Goal: Task Accomplishment & Management: Complete application form

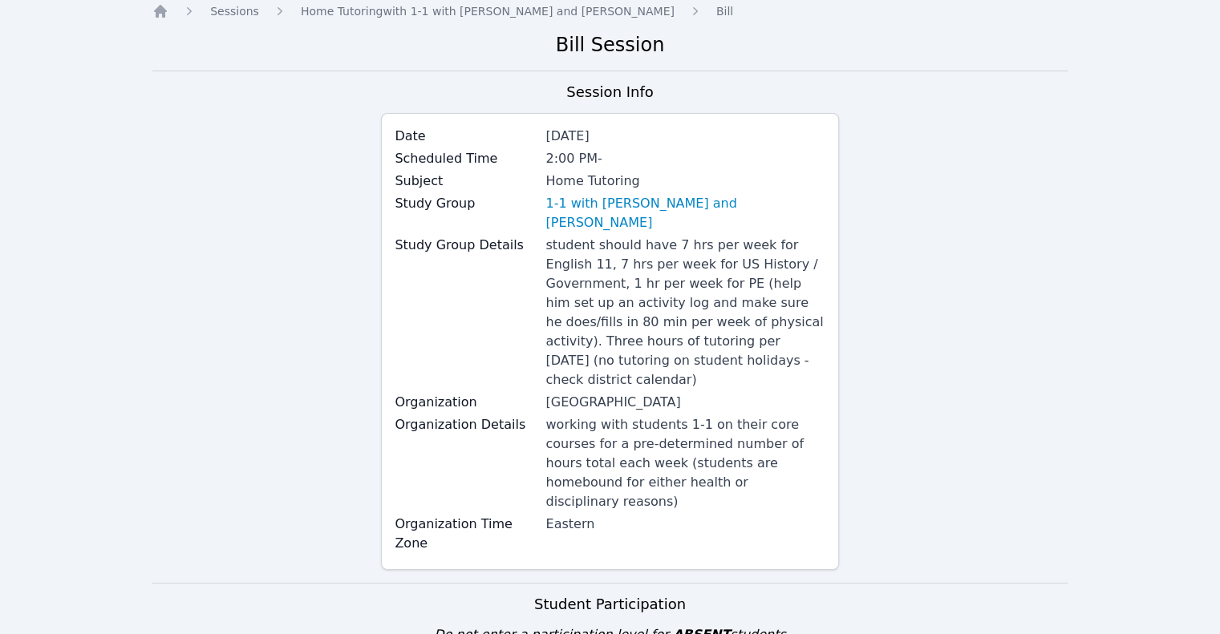
scroll to position [241, 0]
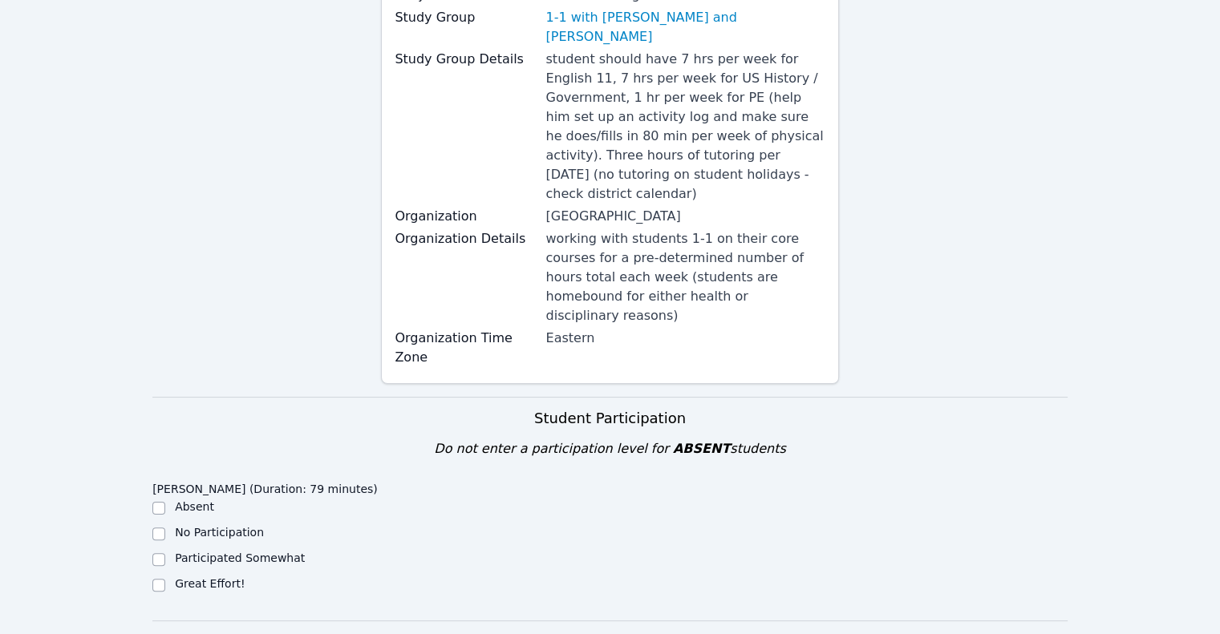
click at [215, 577] on label "Great Effort!" at bounding box center [210, 583] width 70 height 13
click at [165, 579] on input "Great Effort!" at bounding box center [158, 585] width 13 height 13
checkbox input "true"
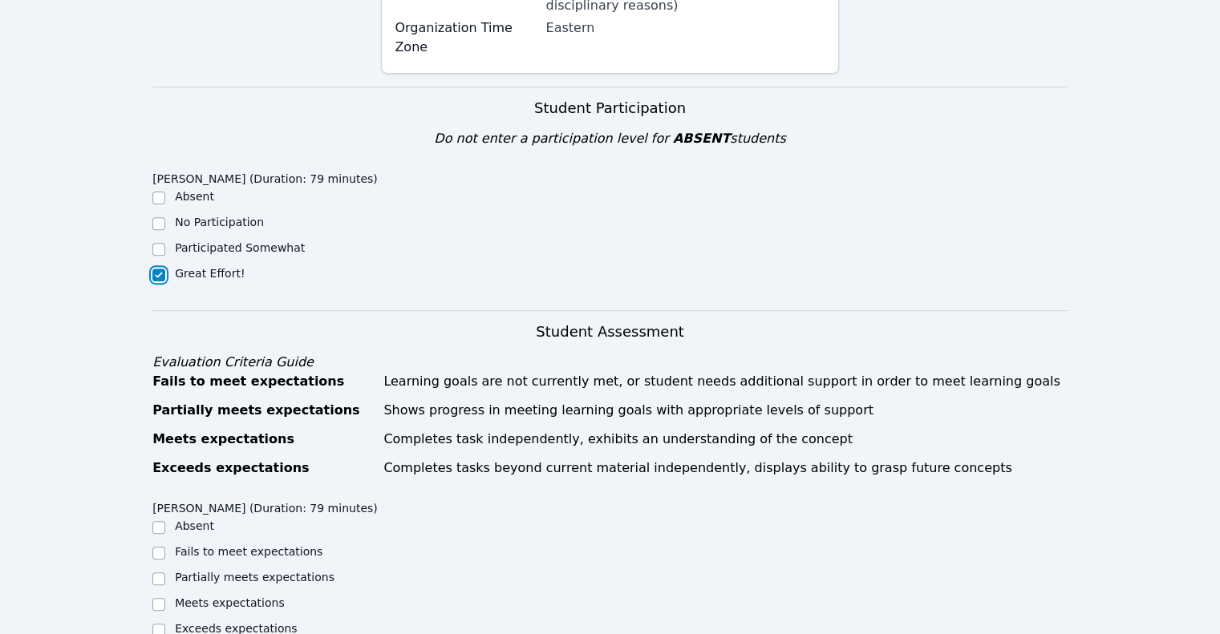
scroll to position [561, 0]
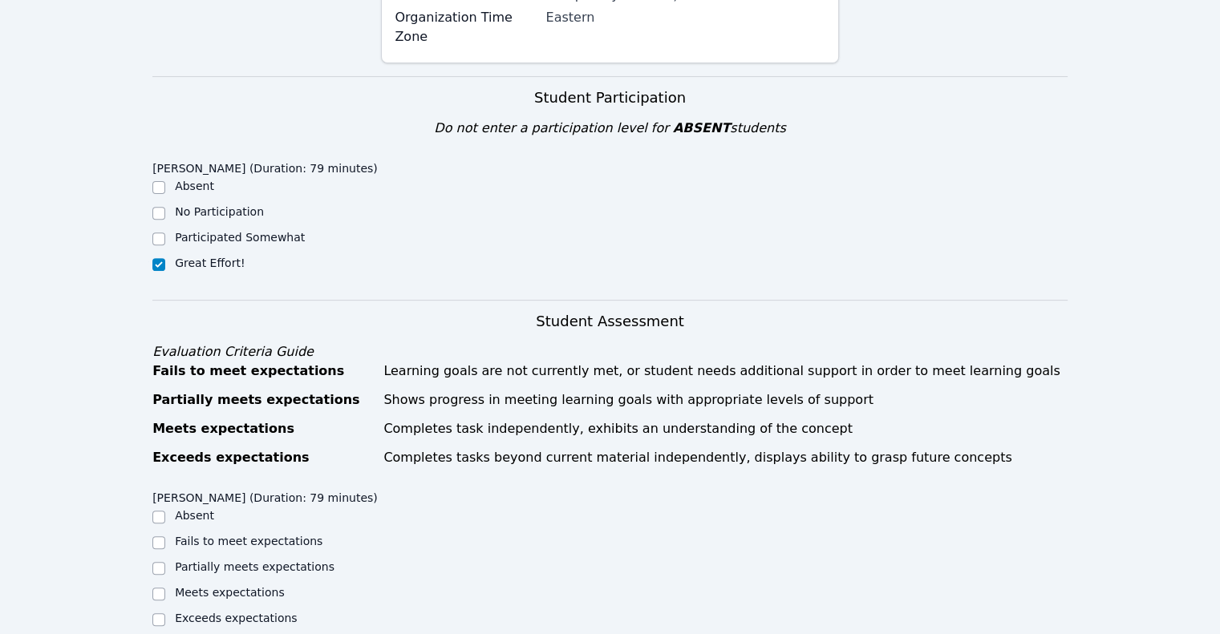
click at [241, 612] on label "Exceeds expectations" at bounding box center [236, 618] width 122 height 13
click at [165, 614] on input "Exceeds expectations" at bounding box center [158, 620] width 13 height 13
checkbox input "true"
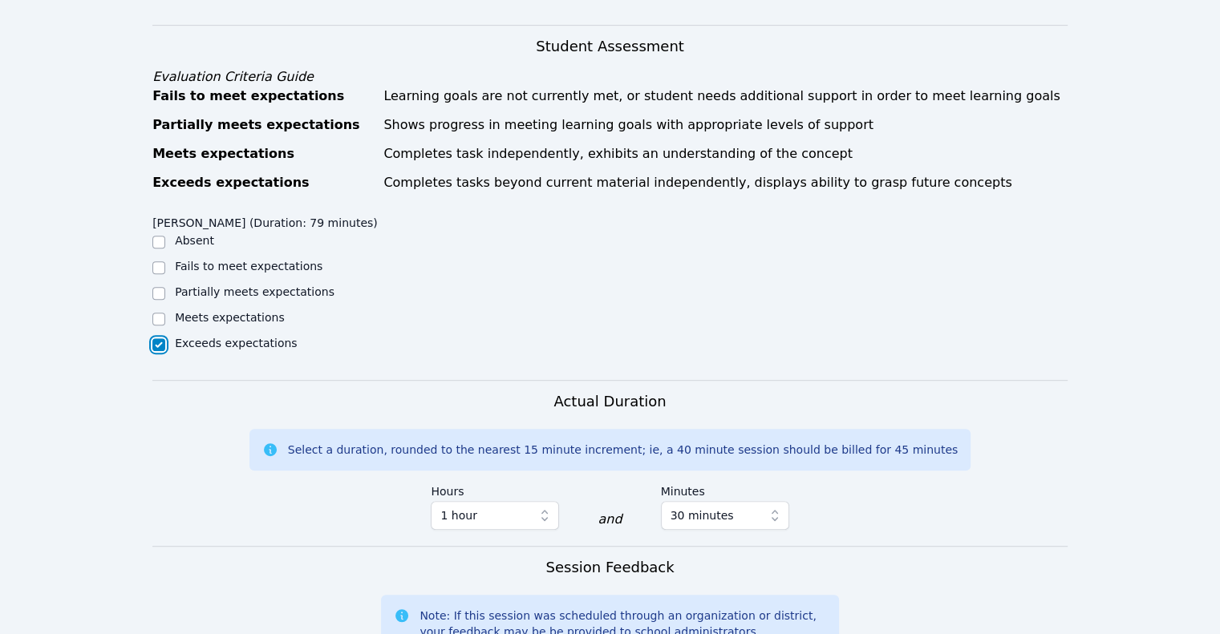
scroll to position [882, 0]
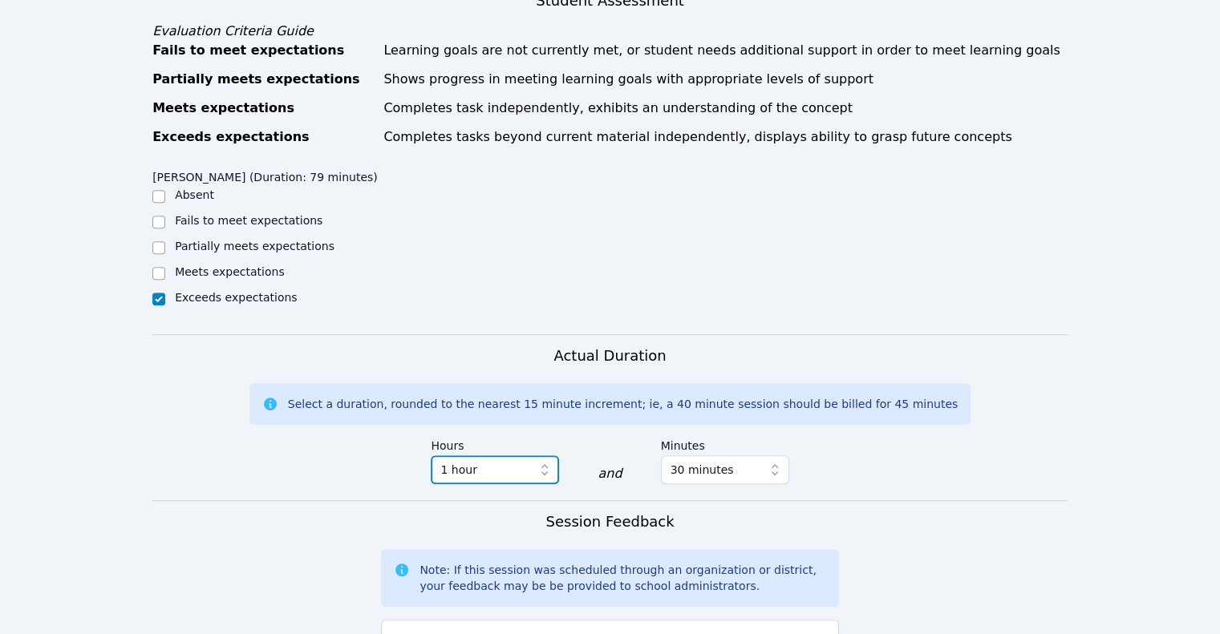
click at [535, 456] on button "1 hour" at bounding box center [495, 470] width 128 height 29
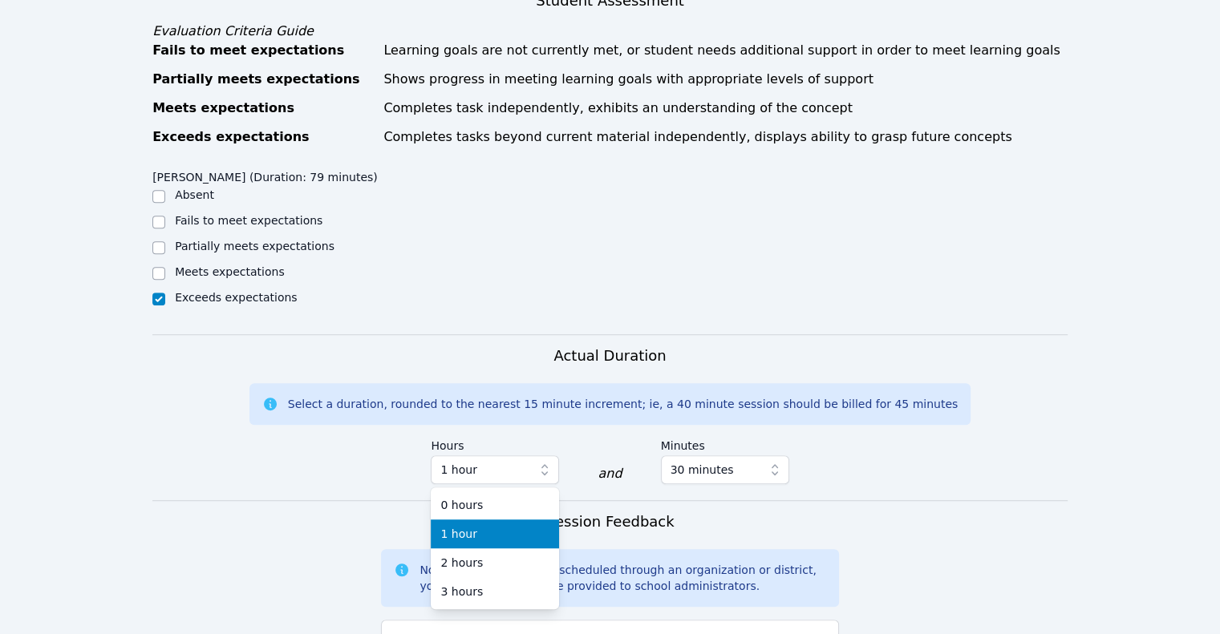
click at [478, 526] on div "1 hour" at bounding box center [494, 534] width 109 height 16
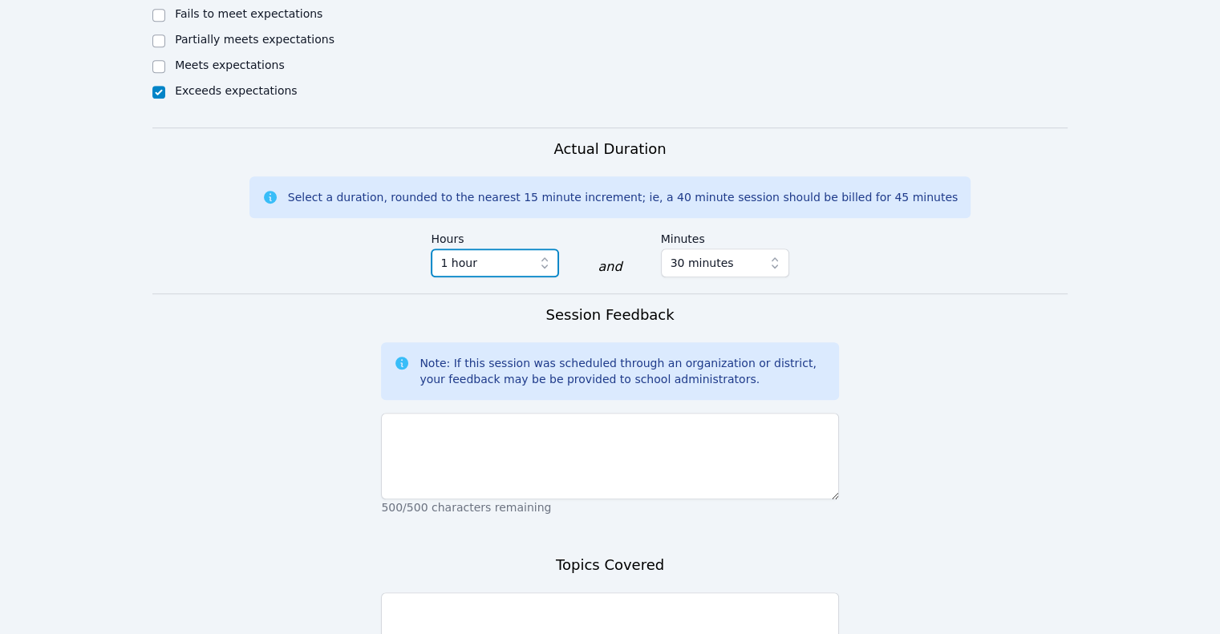
scroll to position [1123, 0]
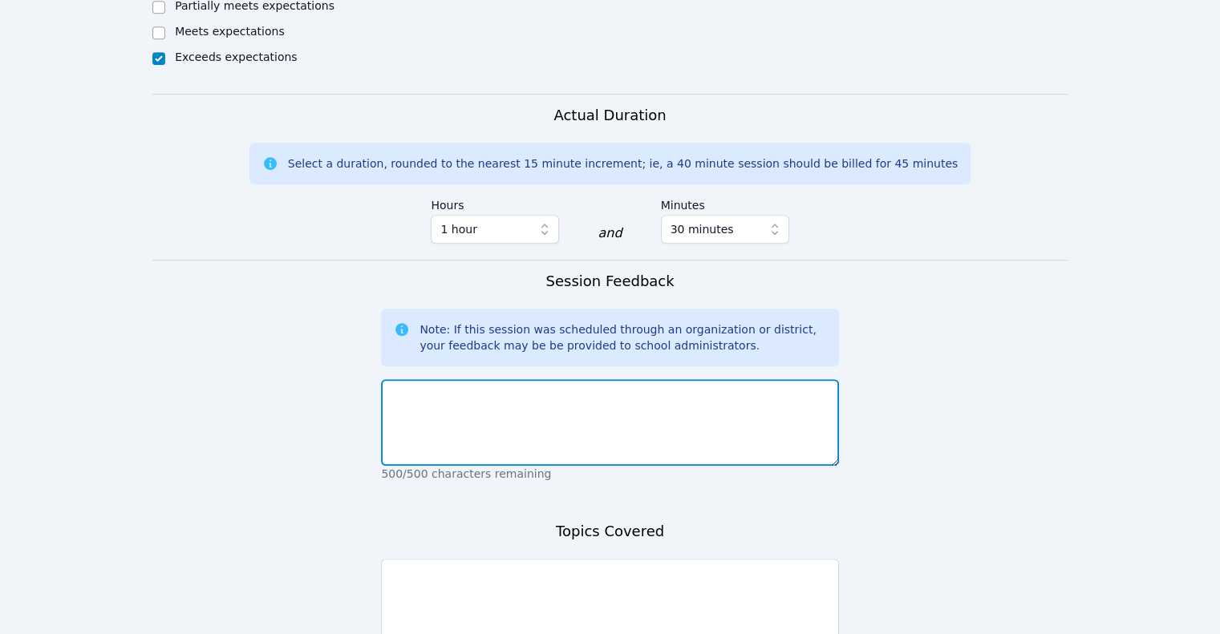
click at [502, 379] on textarea at bounding box center [609, 422] width 457 height 87
click at [504, 379] on textarea at bounding box center [609, 422] width 457 height 87
type textarea "Great effort!"
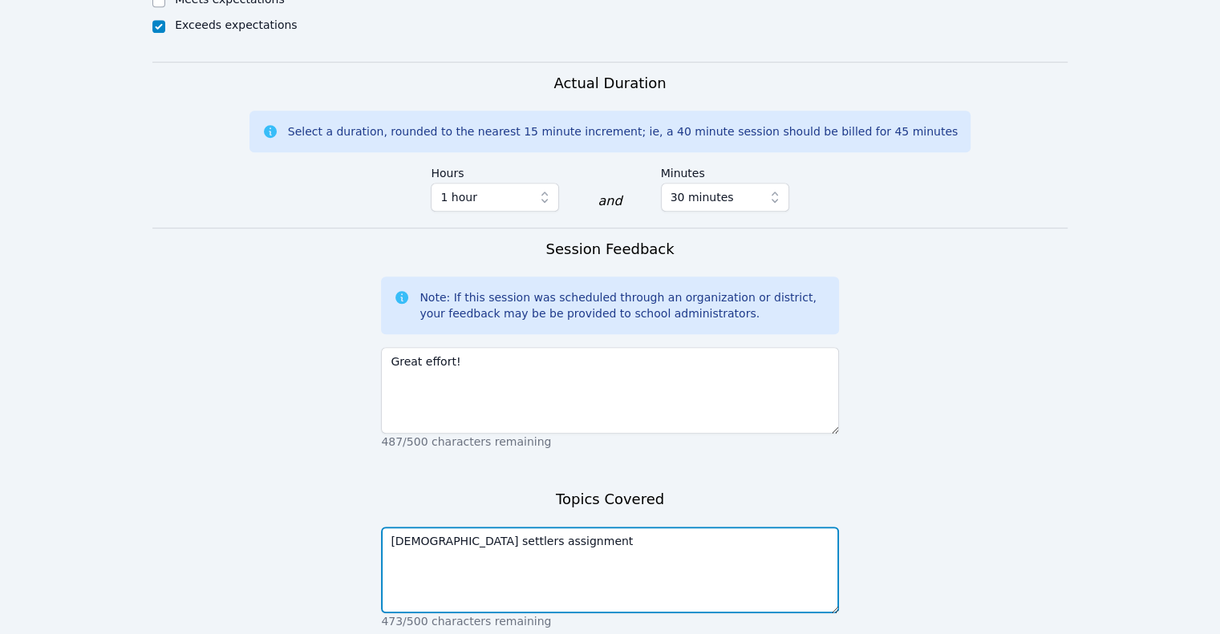
scroll to position [1203, 0]
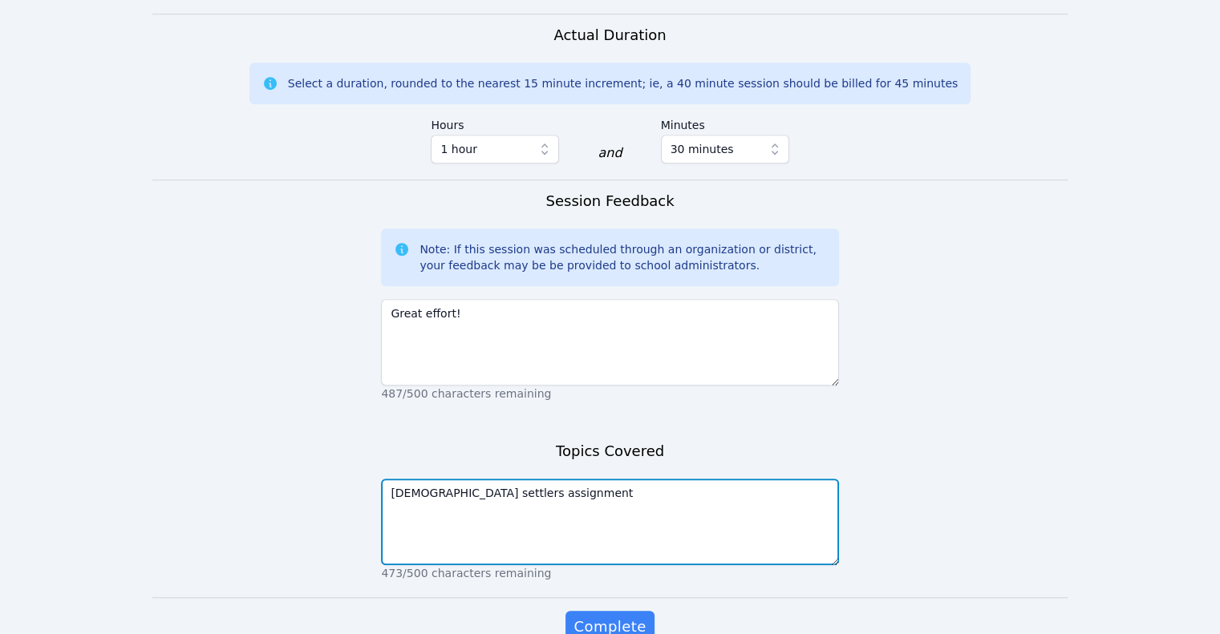
type textarea "Spanish settlers assignment"
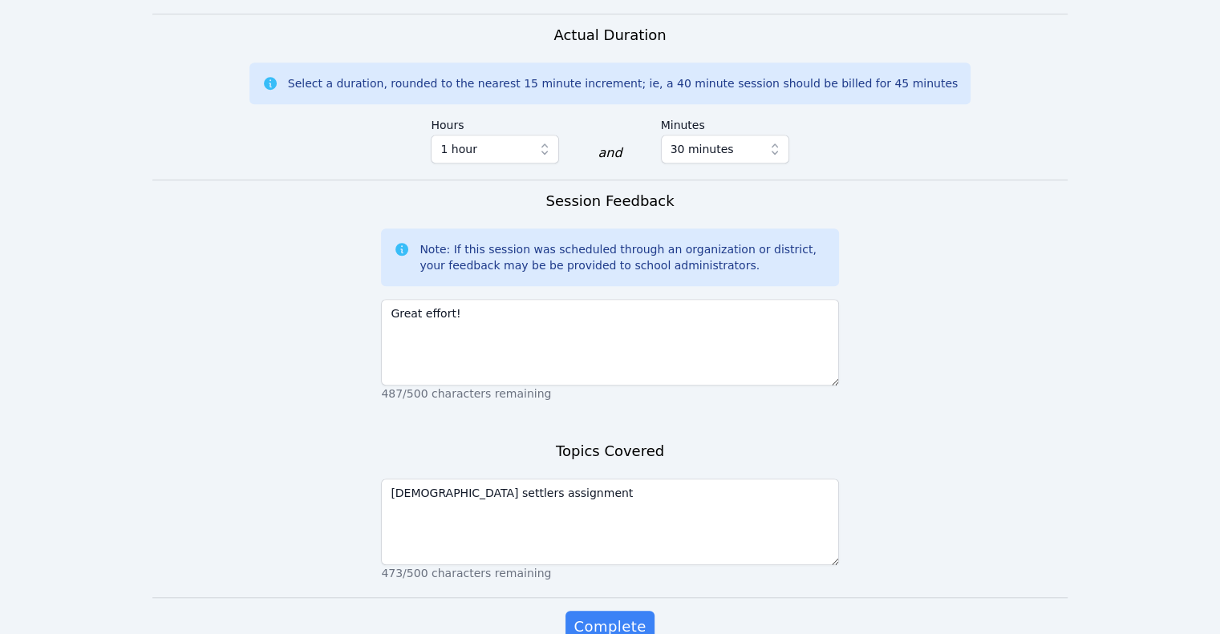
click at [596, 532] on form "Student Participation Do not enter a participation level for ABSENT students Ka…" at bounding box center [609, 55] width 915 height 1241
click at [597, 616] on span "Complete" at bounding box center [609, 627] width 72 height 22
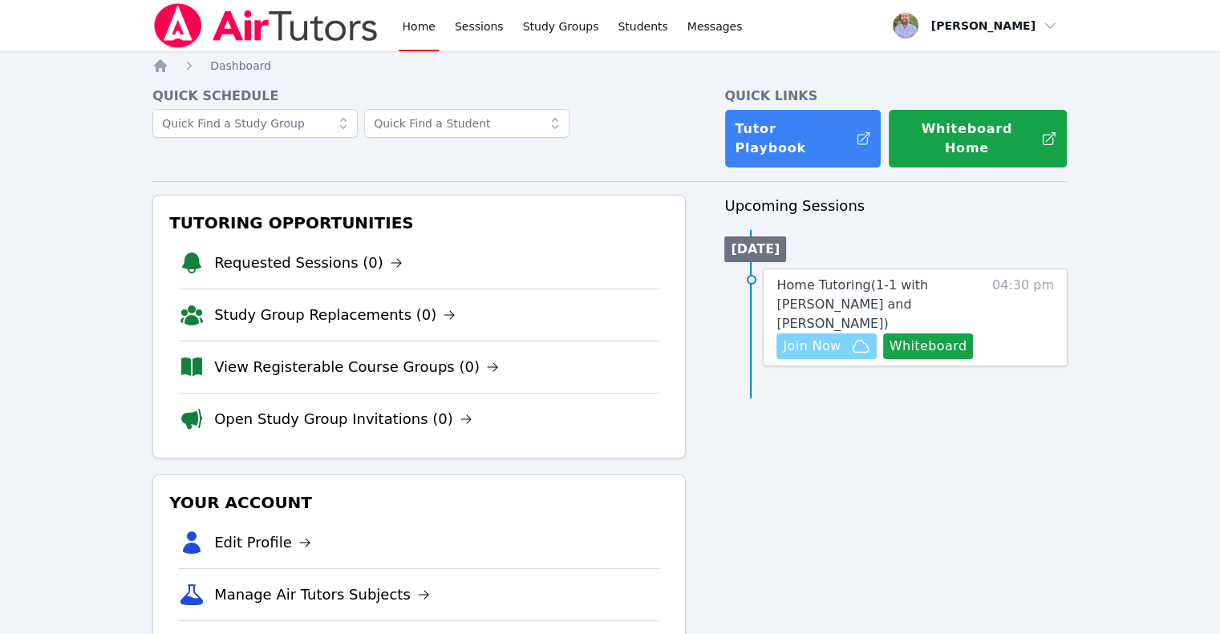
click at [804, 337] on span "Join Now" at bounding box center [812, 346] width 58 height 19
click at [468, 29] on link "Sessions" at bounding box center [479, 25] width 55 height 51
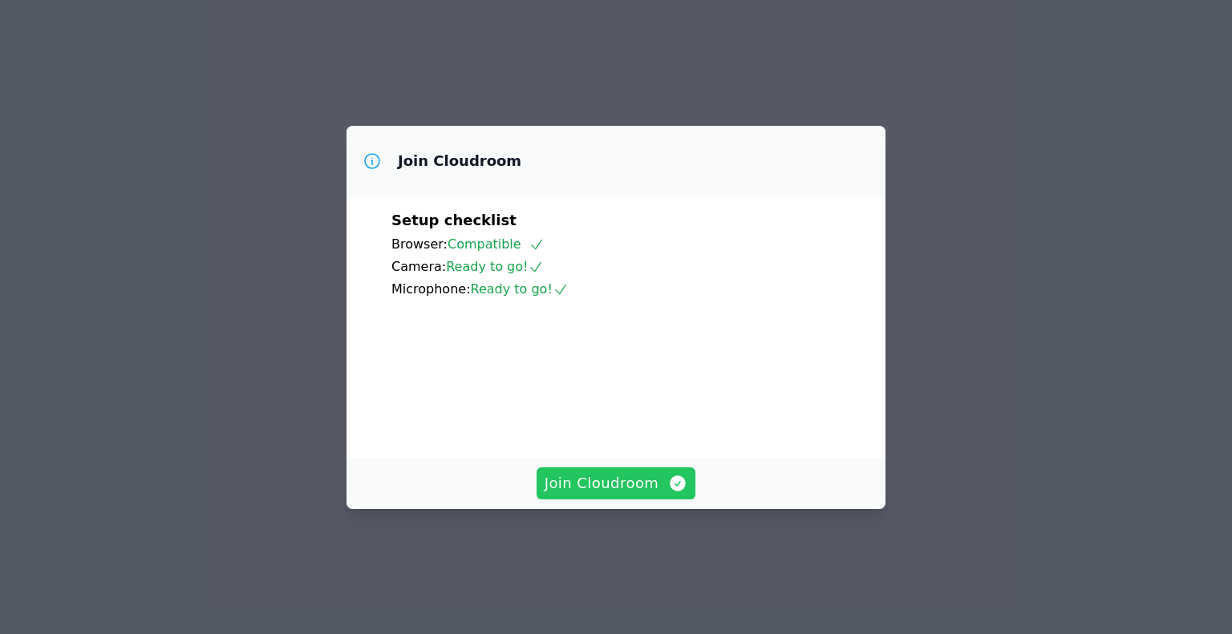
click at [638, 495] on span "Join Cloudroom" at bounding box center [617, 483] width 144 height 22
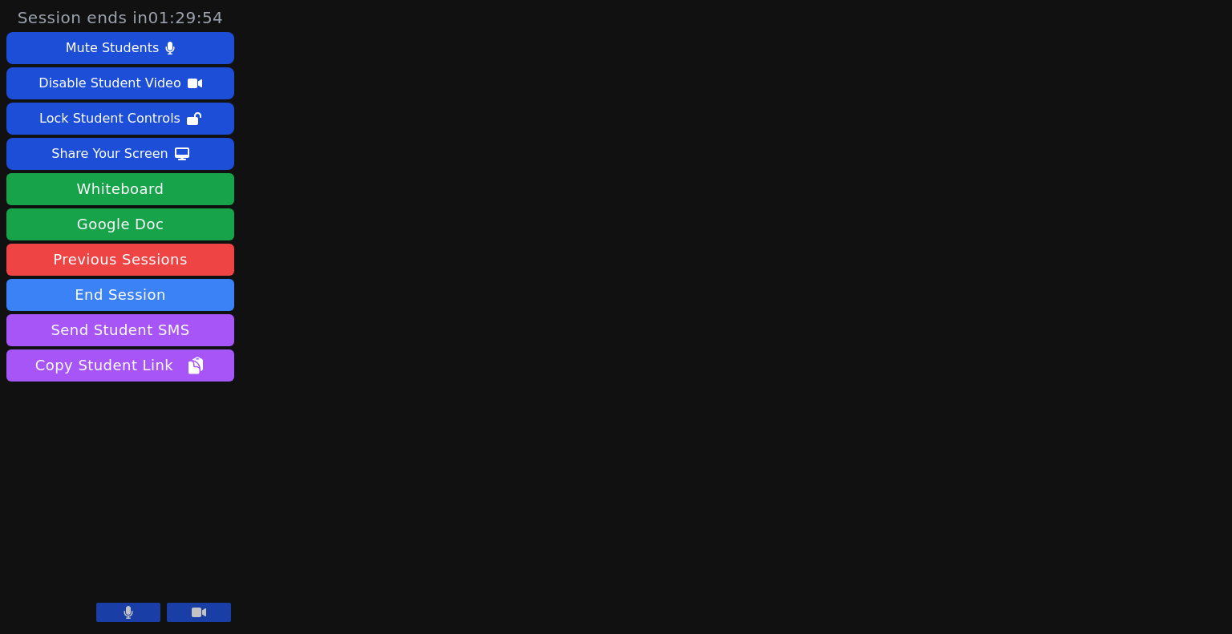
click at [183, 614] on button at bounding box center [199, 612] width 64 height 19
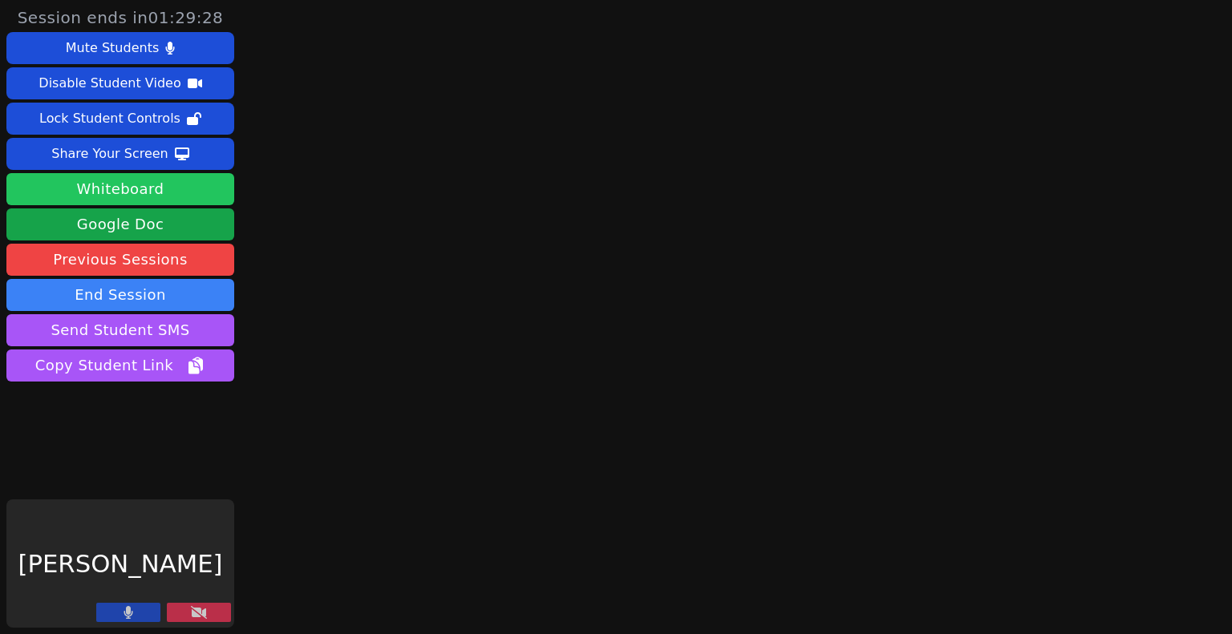
click at [126, 195] on button "Whiteboard" at bounding box center [120, 189] width 228 height 32
click at [577, 325] on main at bounding box center [726, 317] width 338 height 634
drag, startPoint x: 827, startPoint y: 436, endPoint x: 805, endPoint y: 423, distance: 25.2
click at [827, 437] on main at bounding box center [726, 317] width 338 height 634
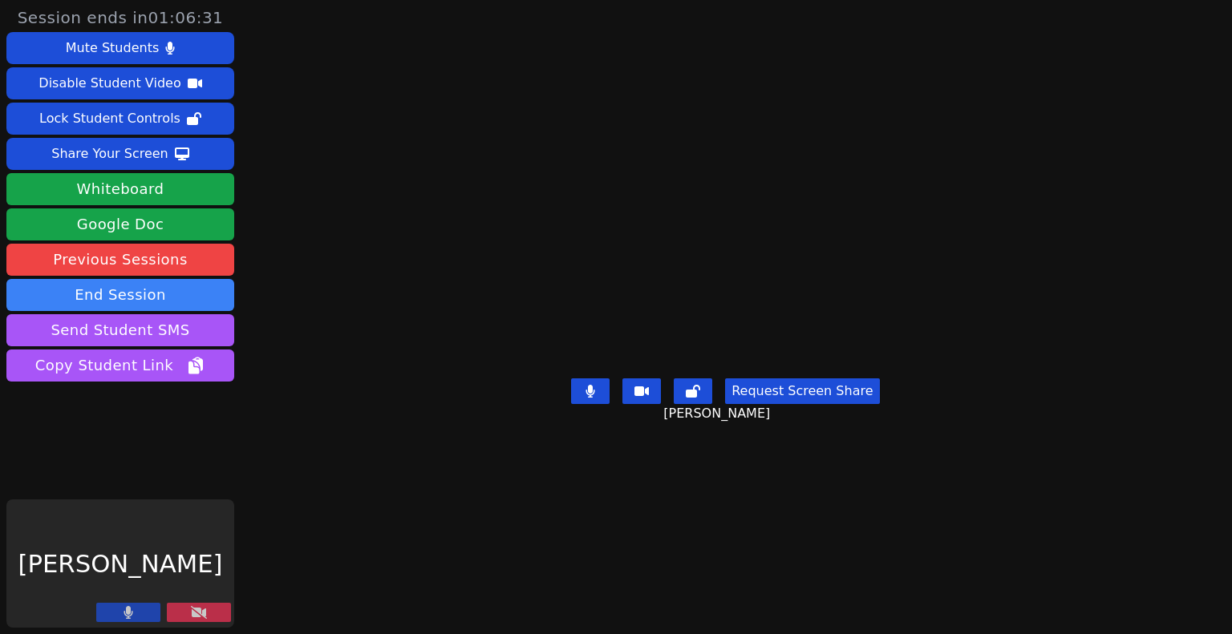
click at [170, 613] on button at bounding box center [199, 612] width 64 height 19
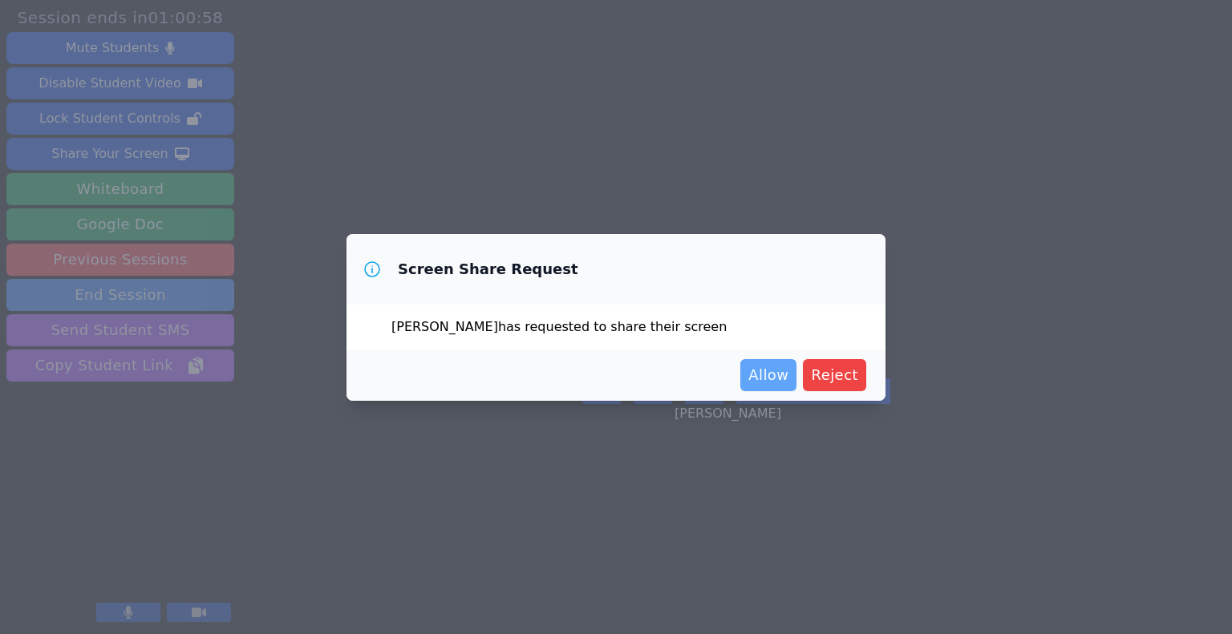
click at [776, 375] on span "Allow" at bounding box center [768, 375] width 40 height 22
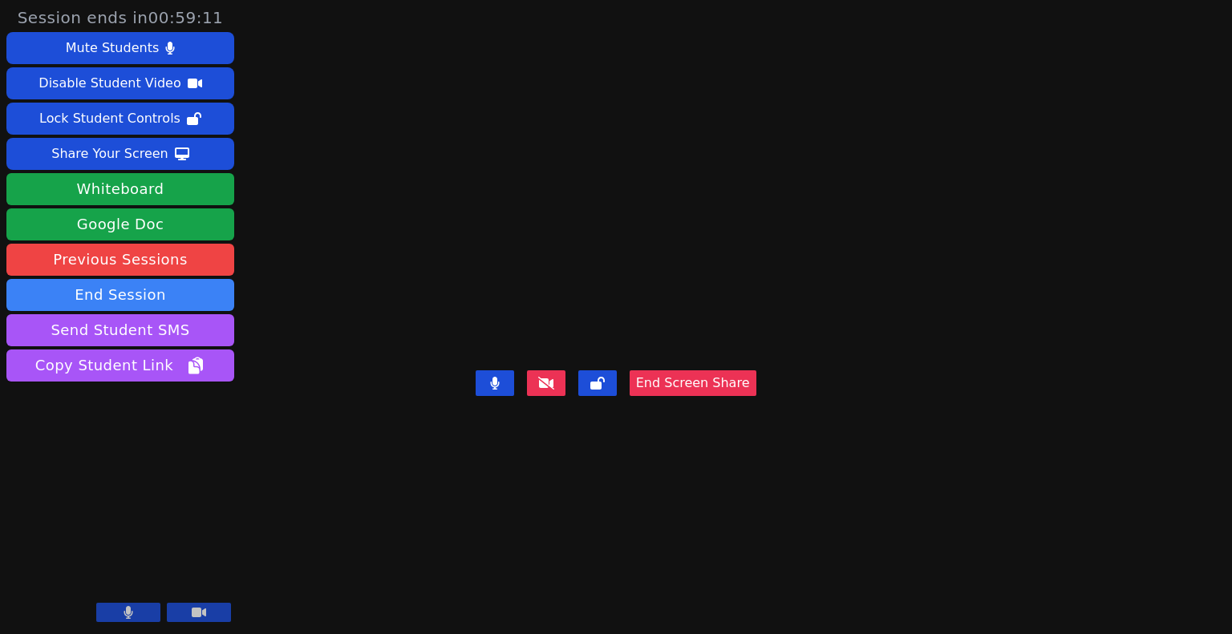
click at [756, 396] on button "End Screen Share" at bounding box center [693, 384] width 127 height 26
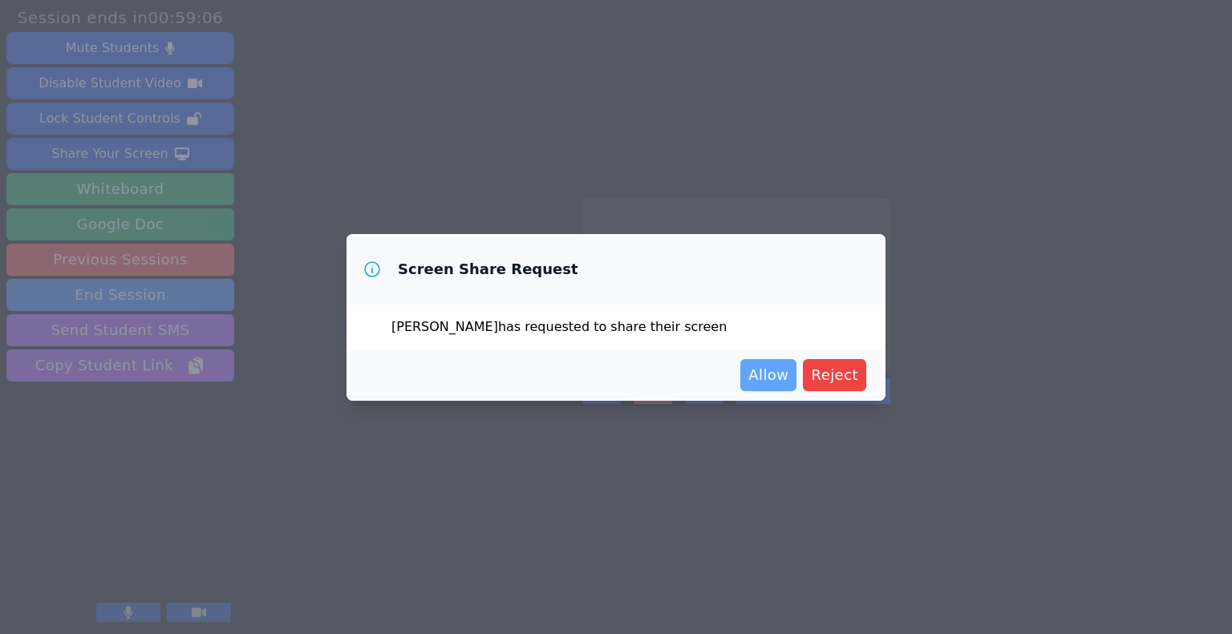
click at [788, 379] on span "Allow" at bounding box center [768, 375] width 40 height 22
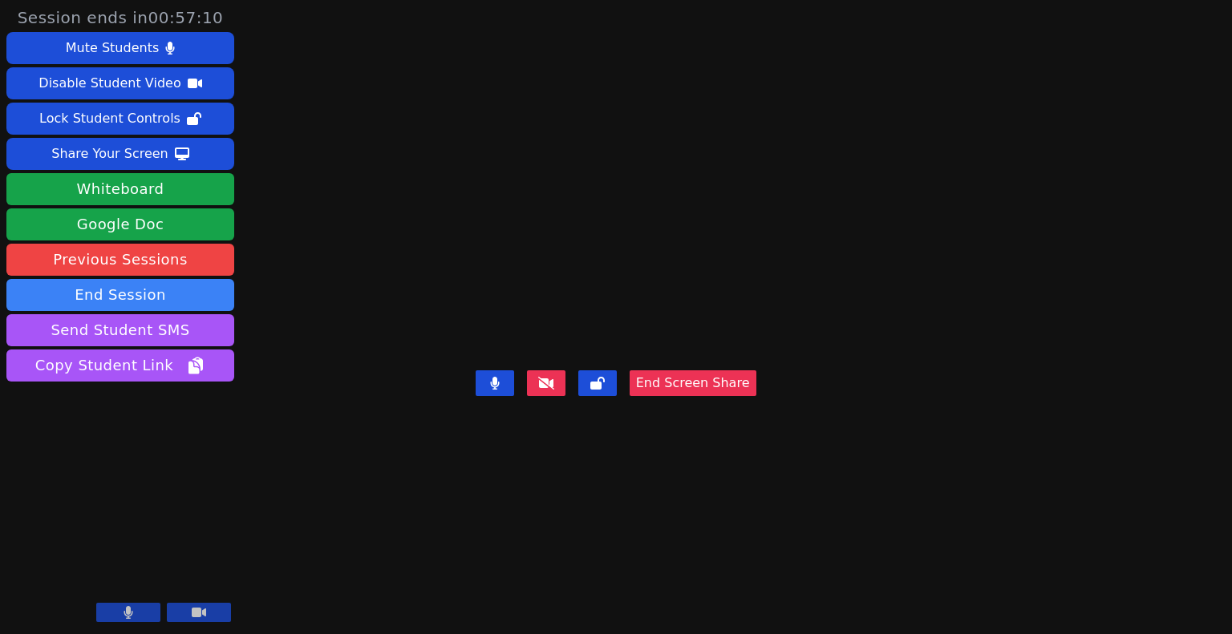
click at [756, 396] on button "End Screen Share" at bounding box center [693, 384] width 127 height 26
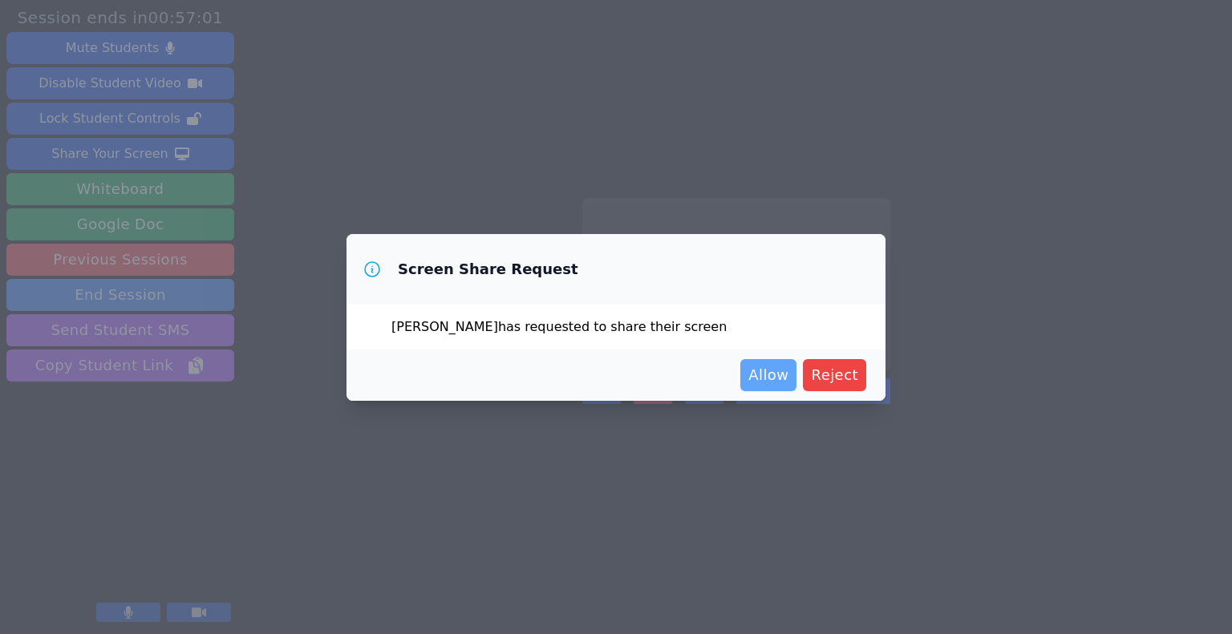
click at [780, 378] on span "Allow" at bounding box center [768, 375] width 40 height 22
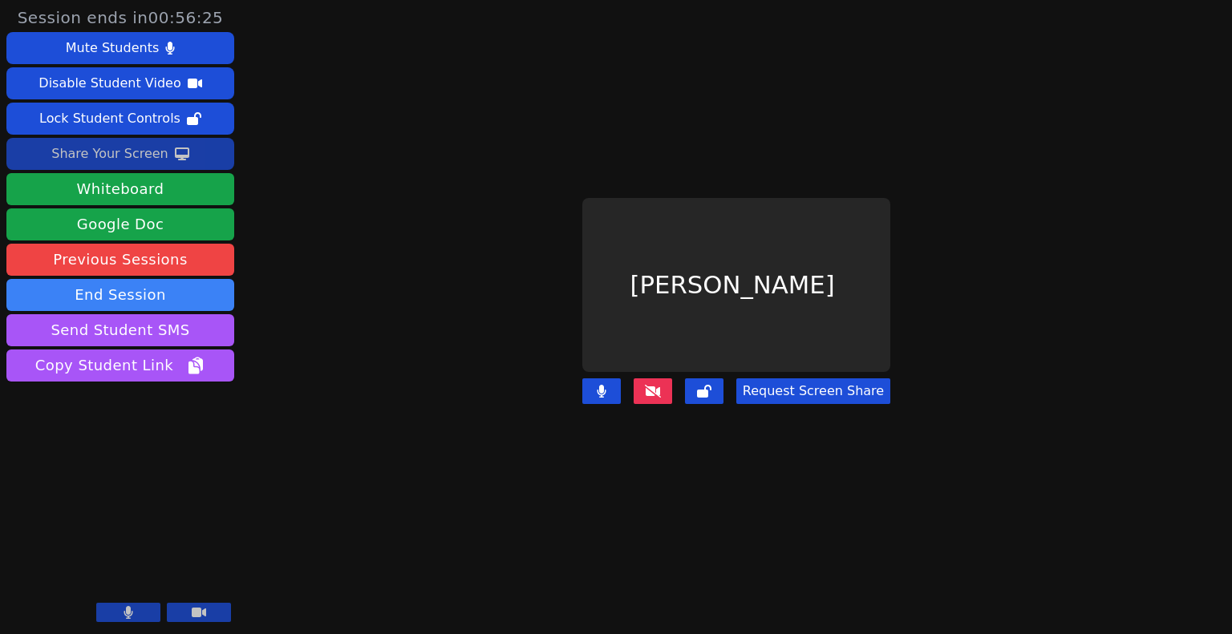
click at [128, 160] on div "Share Your Screen" at bounding box center [109, 154] width 117 height 26
click at [132, 160] on div "Share Your Screen" at bounding box center [109, 154] width 117 height 26
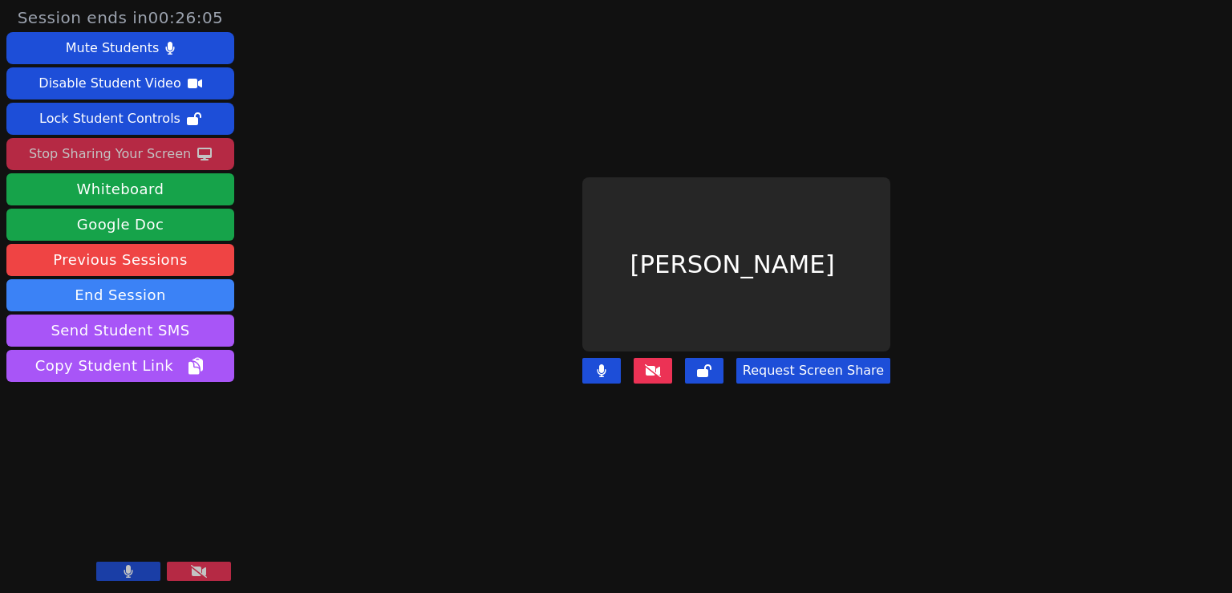
click at [221, 572] on button at bounding box center [199, 570] width 64 height 19
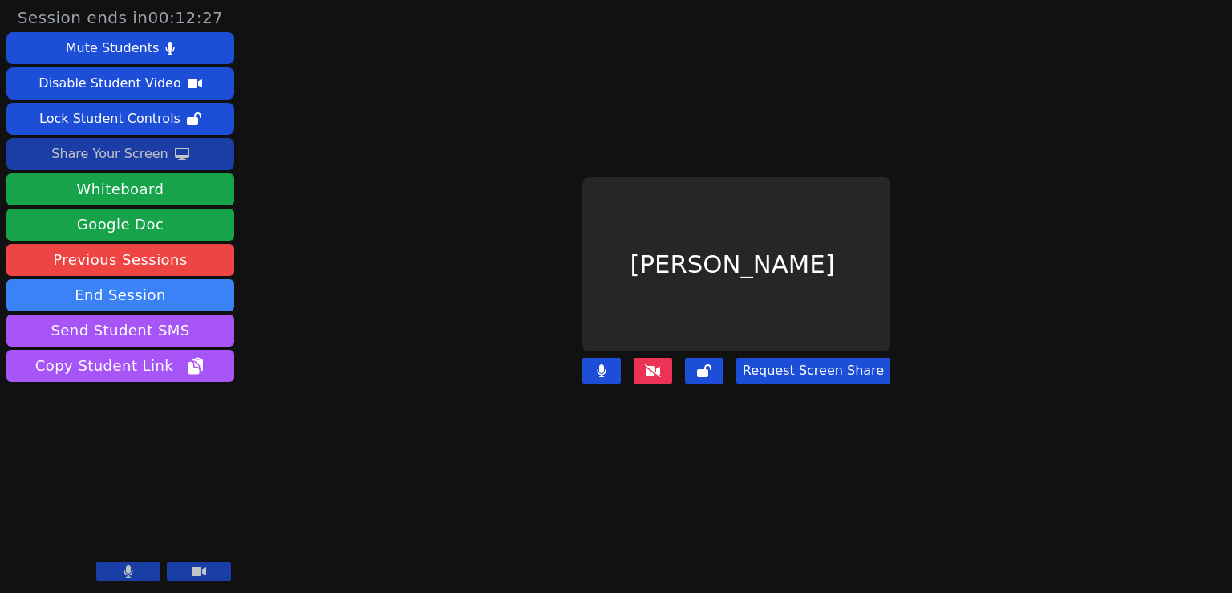
click at [128, 160] on div "Share Your Screen" at bounding box center [109, 154] width 117 height 26
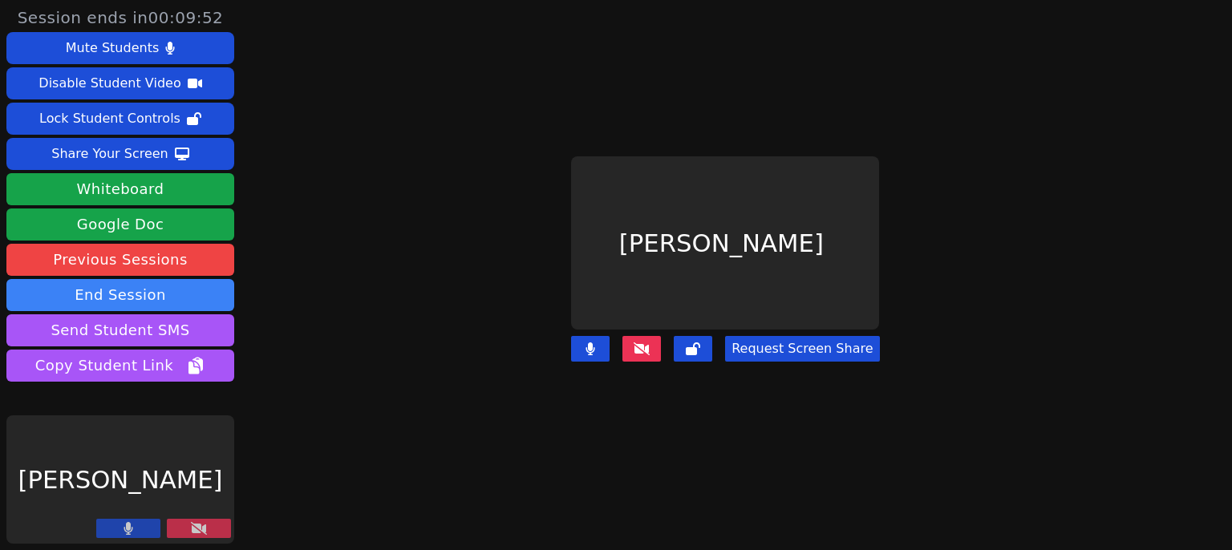
click at [136, 528] on button at bounding box center [128, 528] width 64 height 19
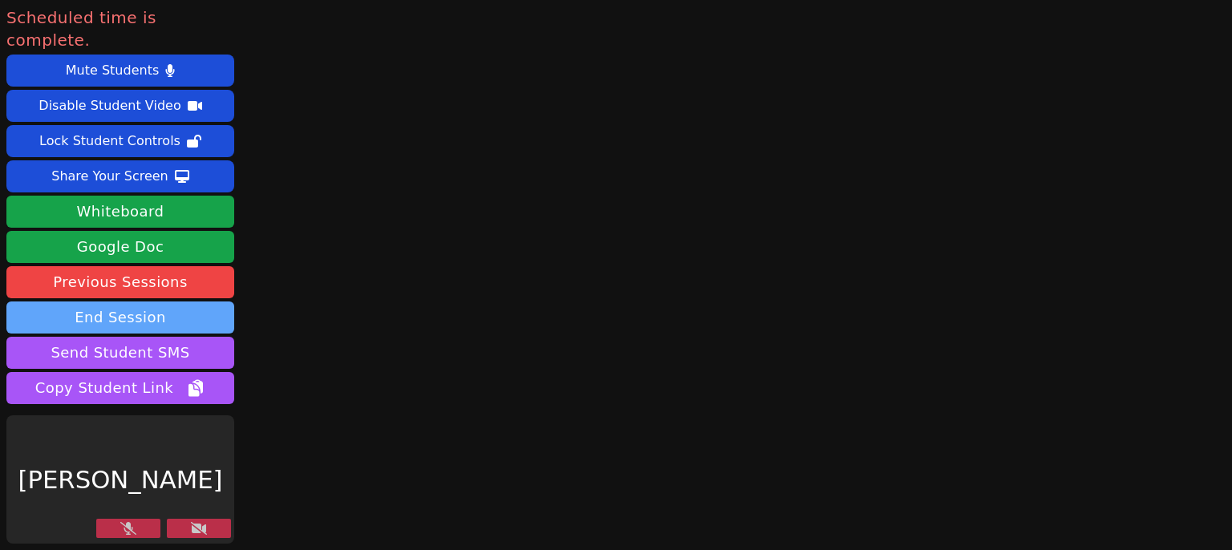
click at [150, 302] on button "End Session" at bounding box center [120, 318] width 228 height 32
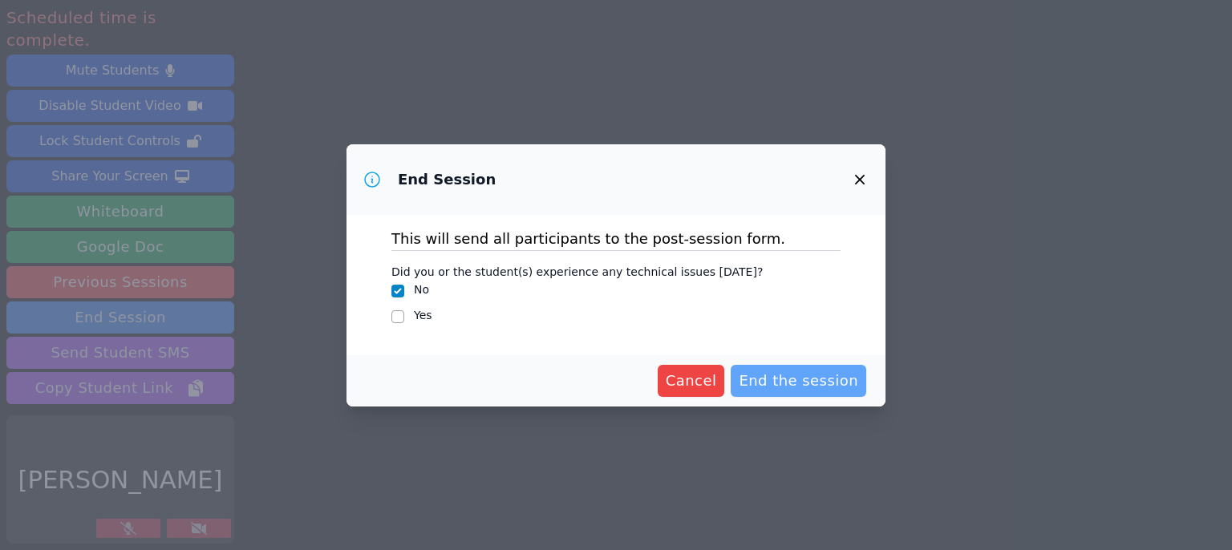
click at [798, 393] on button "End the session" at bounding box center [799, 381] width 136 height 32
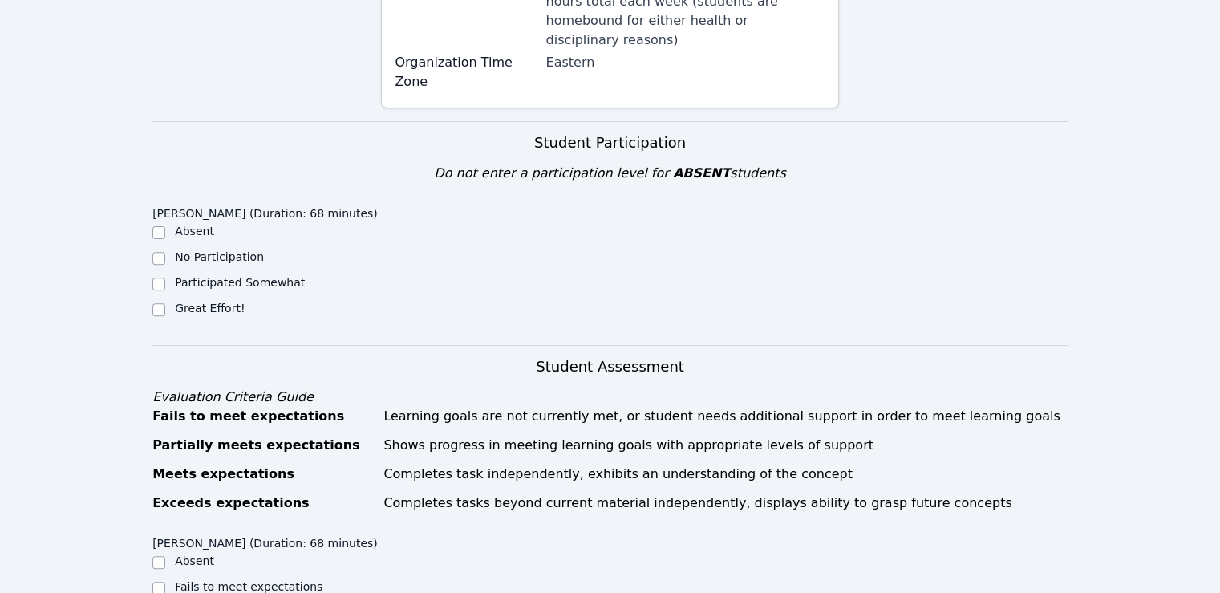
scroll to position [481, 0]
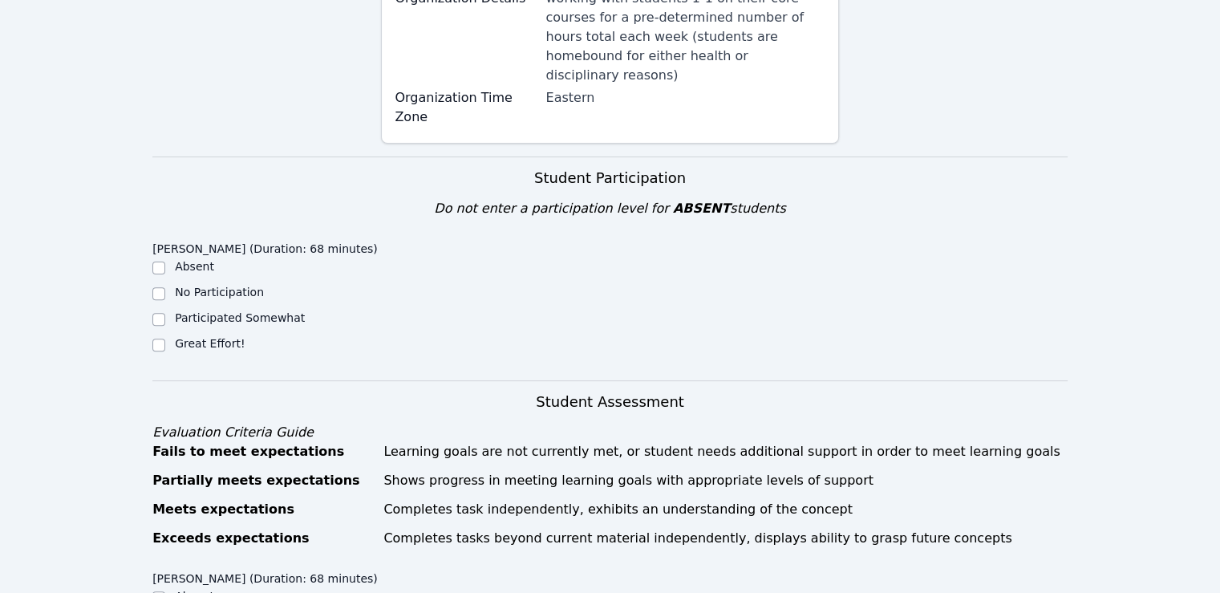
click at [196, 335] on div "Great Effort!" at bounding box center [266, 344] width 229 height 19
click at [195, 337] on label "Great Effort!" at bounding box center [210, 343] width 70 height 13
click at [165, 338] on input "Great Effort!" at bounding box center [158, 344] width 13 height 13
checkbox input "true"
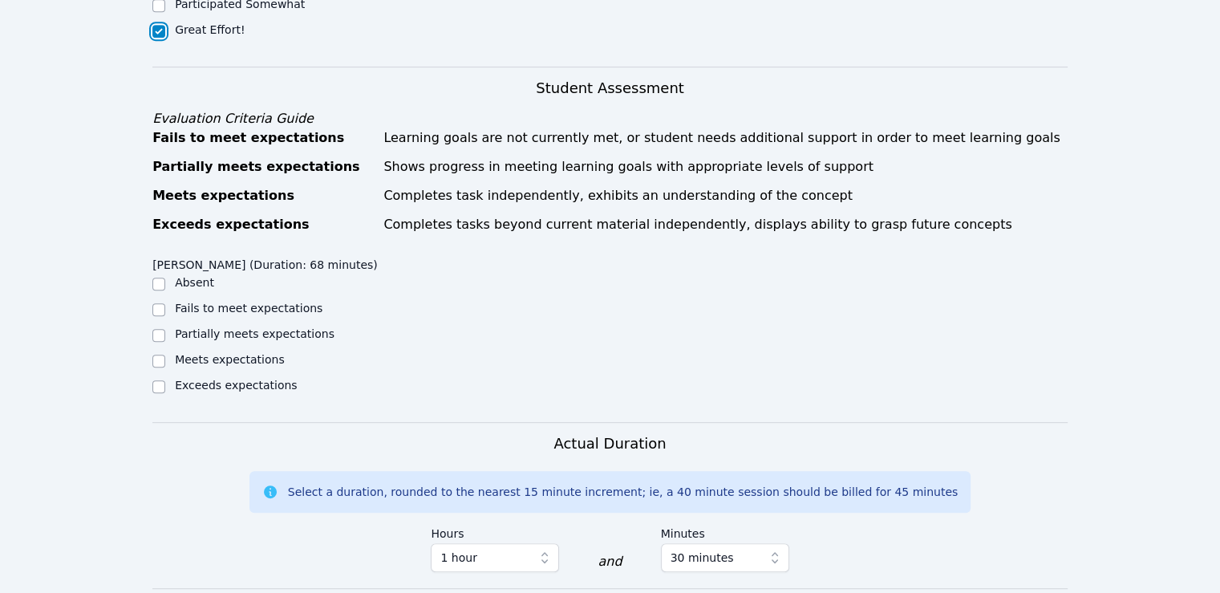
scroll to position [802, 0]
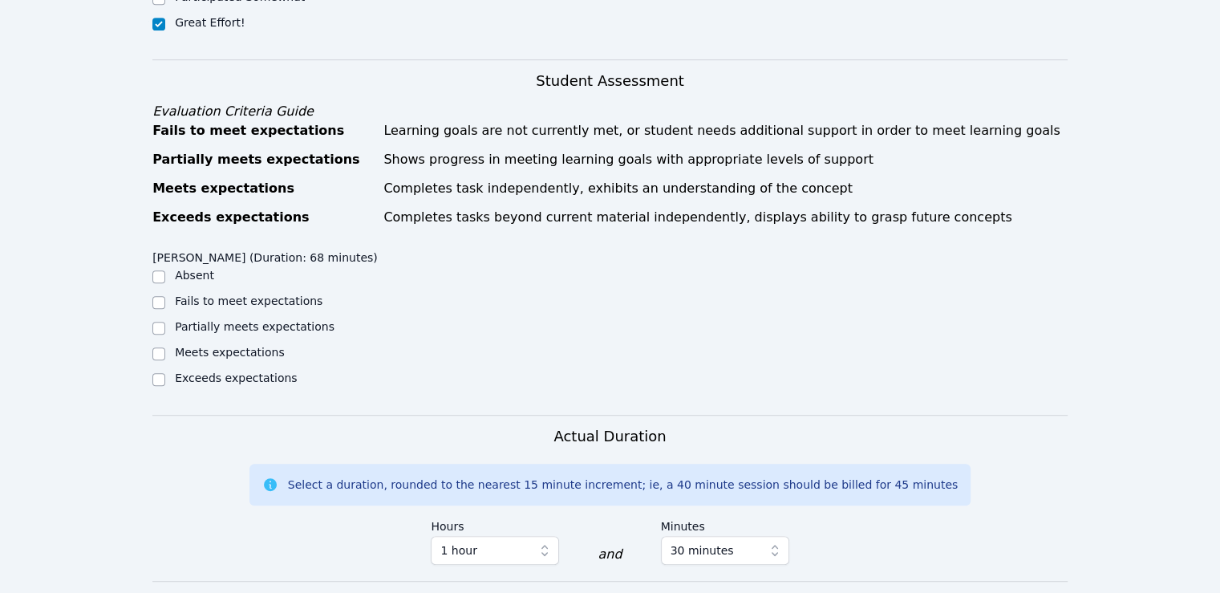
click at [215, 371] on label "Exceeds expectations" at bounding box center [236, 377] width 122 height 13
click at [165, 373] on input "Exceeds expectations" at bounding box center [158, 379] width 13 height 13
checkbox input "true"
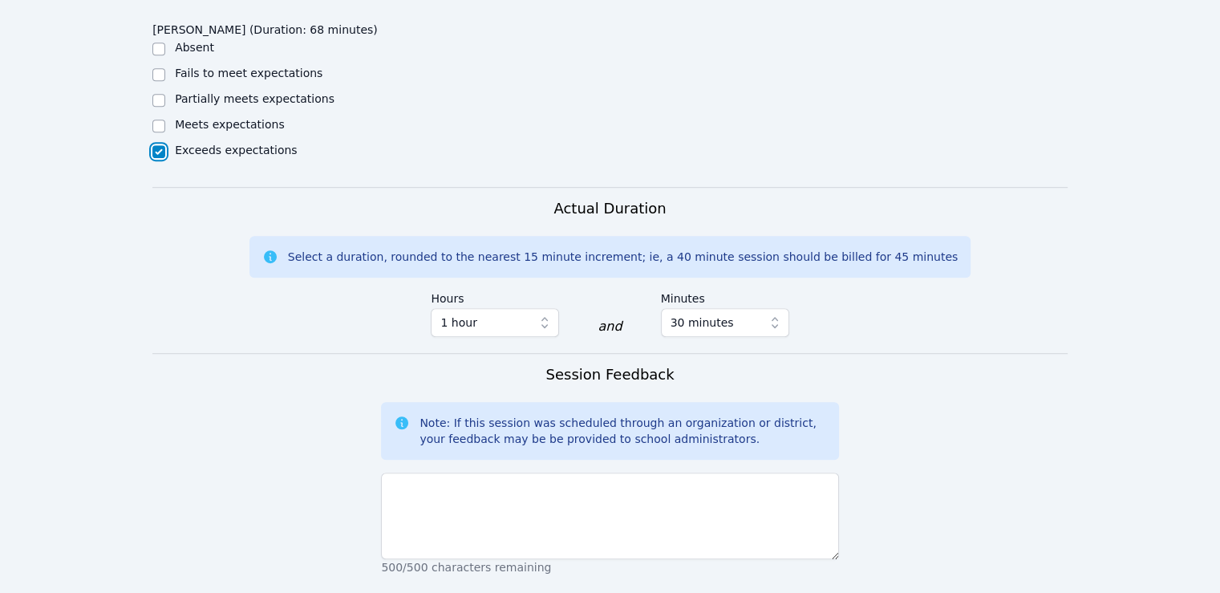
scroll to position [1043, 0]
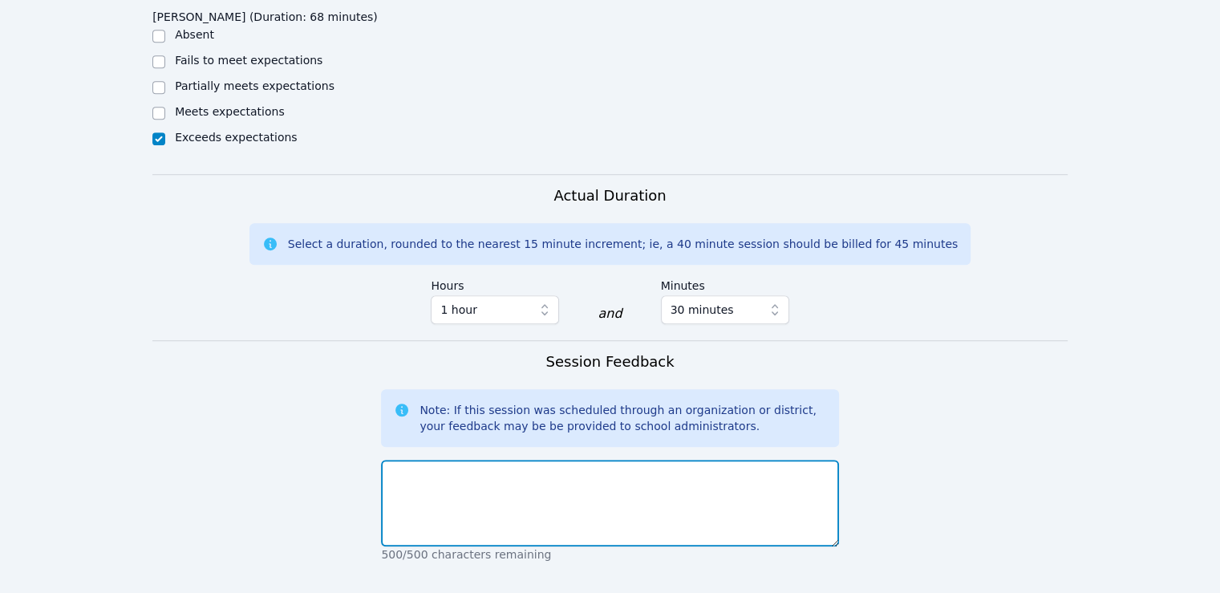
click at [458, 460] on textarea at bounding box center [609, 503] width 457 height 87
type textarea "G"
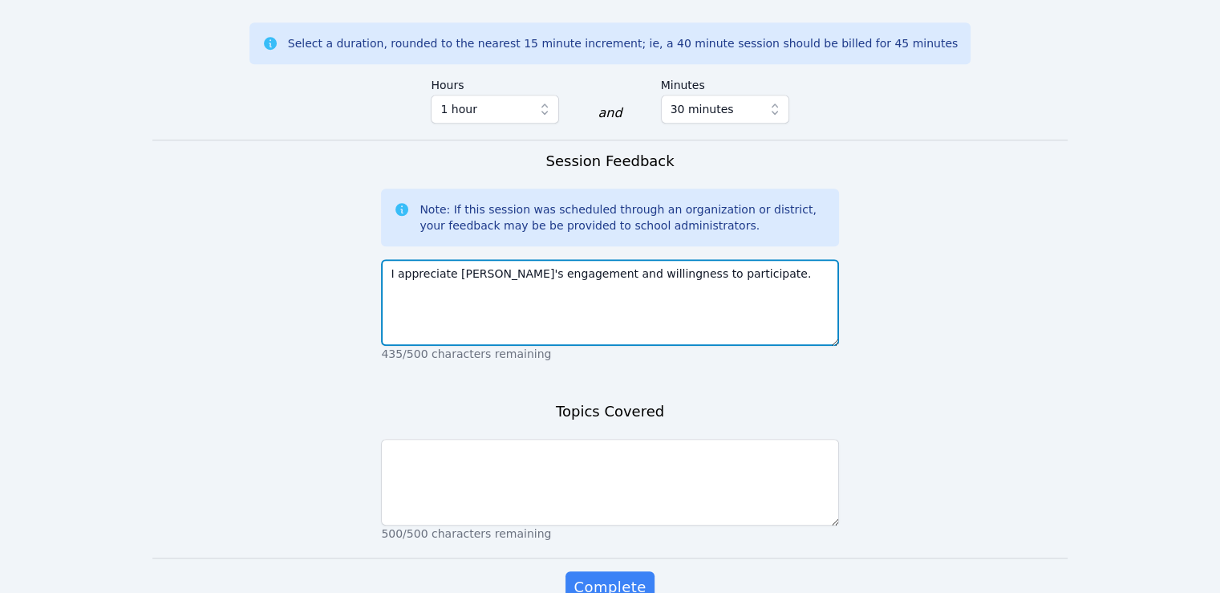
scroll to position [1252, 0]
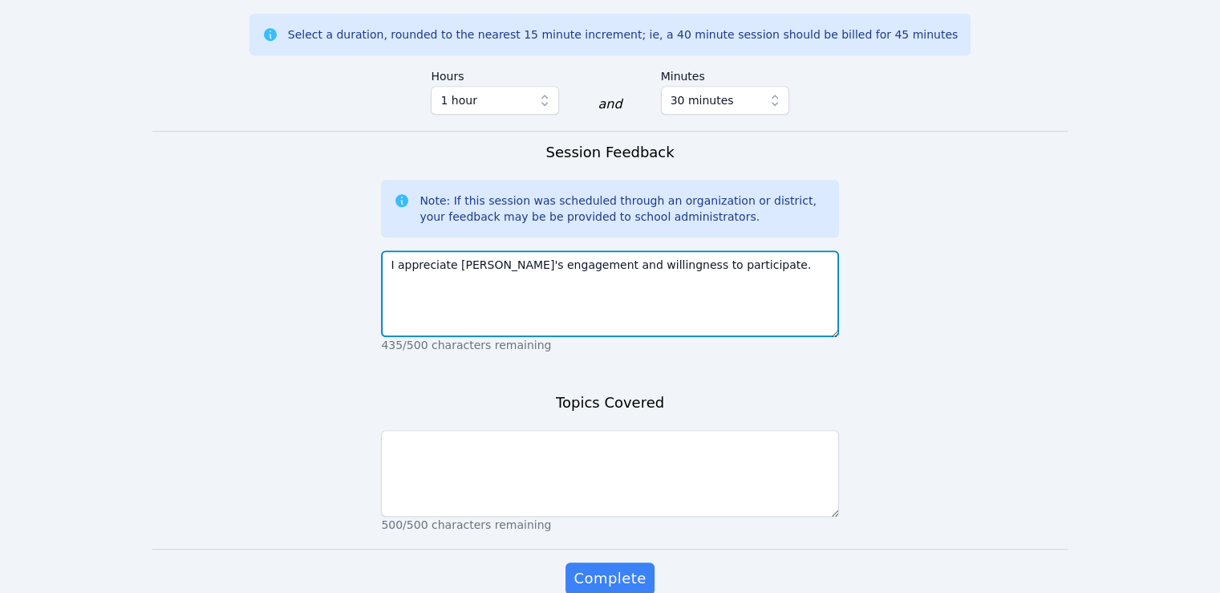
type textarea "I appreciate [PERSON_NAME]'s engagement and willingness to participate."
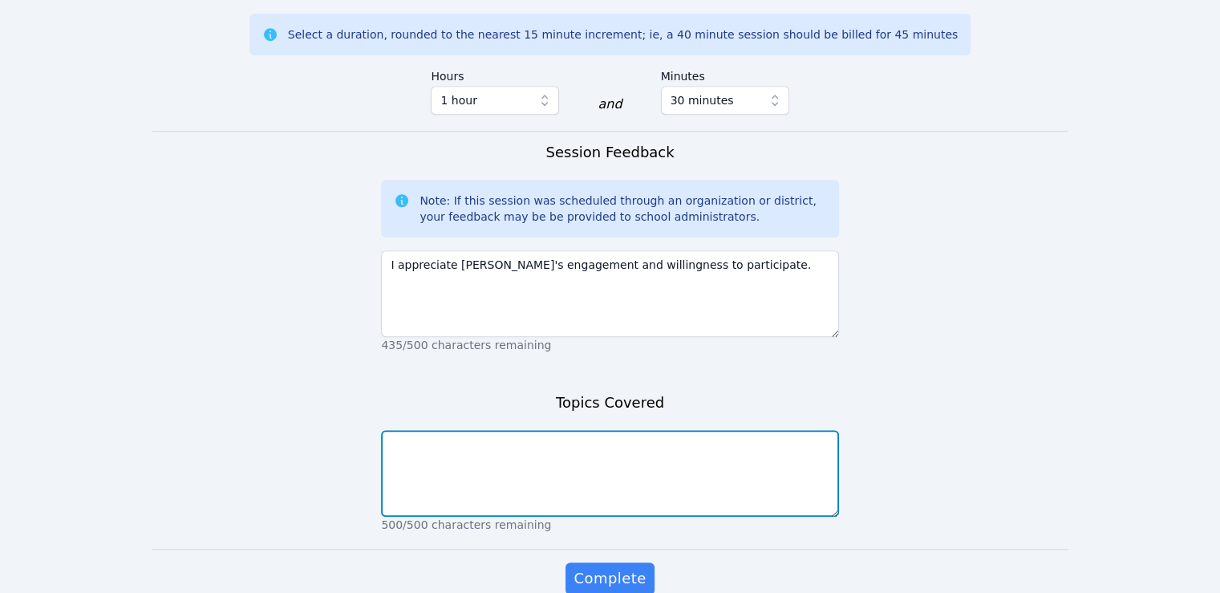
click at [504, 430] on textarea at bounding box center [609, 473] width 457 height 87
type textarea "Personal narratives"
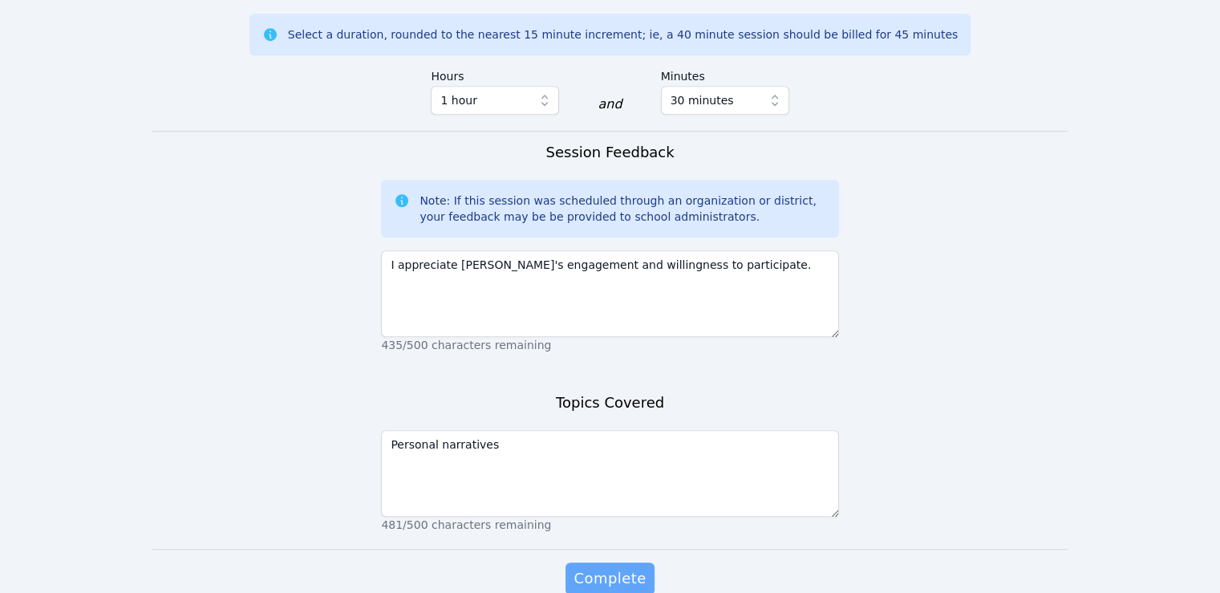
click at [645, 562] on button "Complete" at bounding box center [609, 578] width 88 height 32
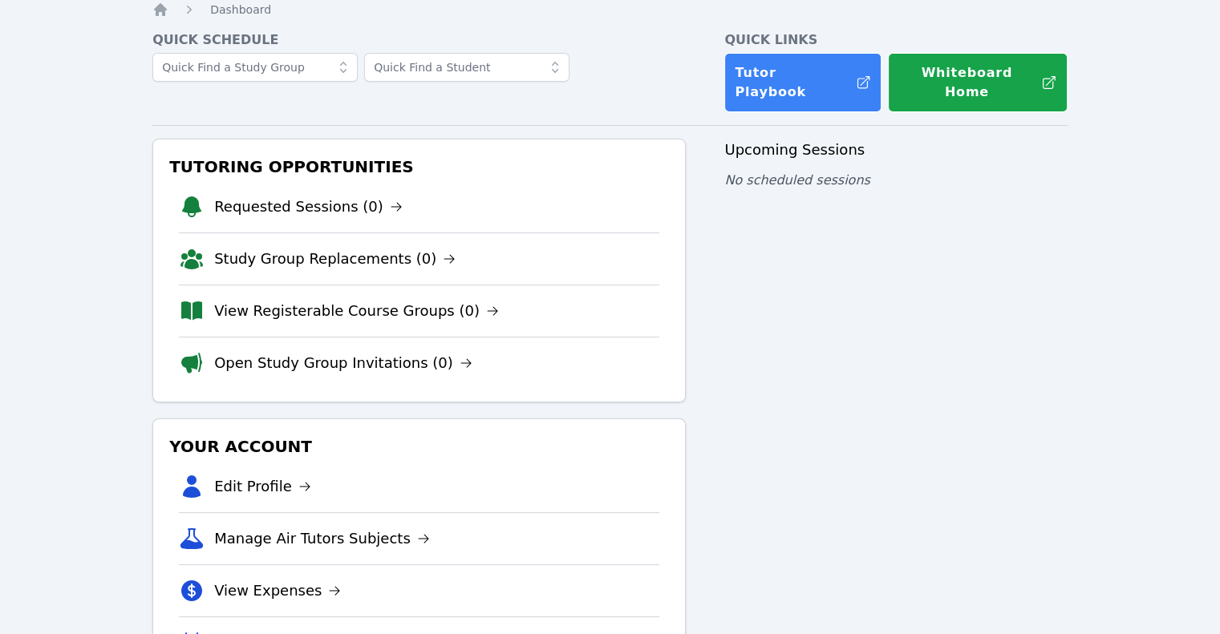
scroll to position [120, 0]
